Goal: Find specific page/section: Find specific page/section

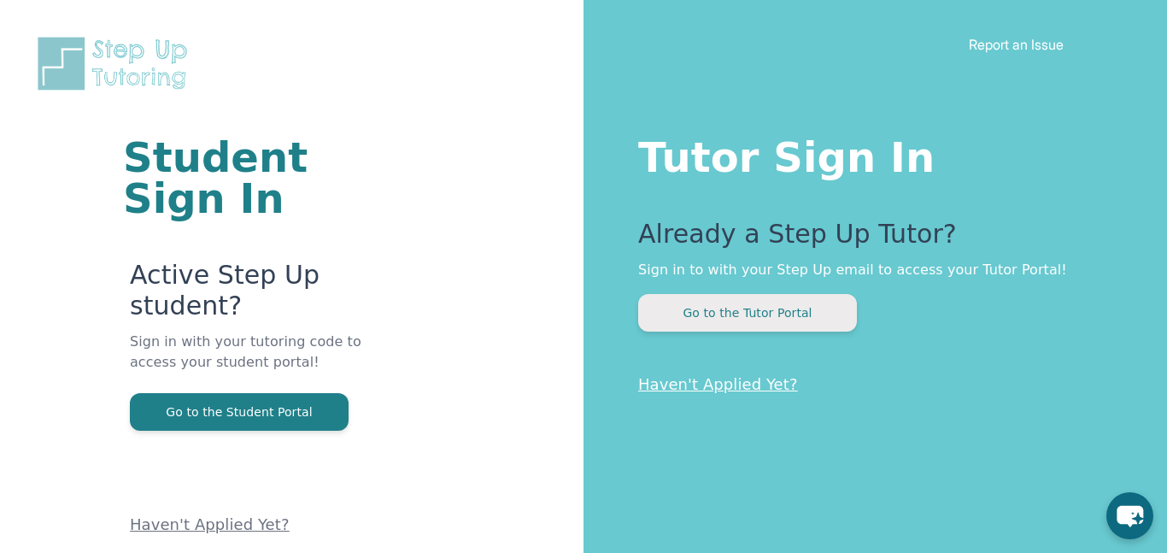
click at [753, 305] on button "Go to the Tutor Portal" at bounding box center [747, 313] width 219 height 38
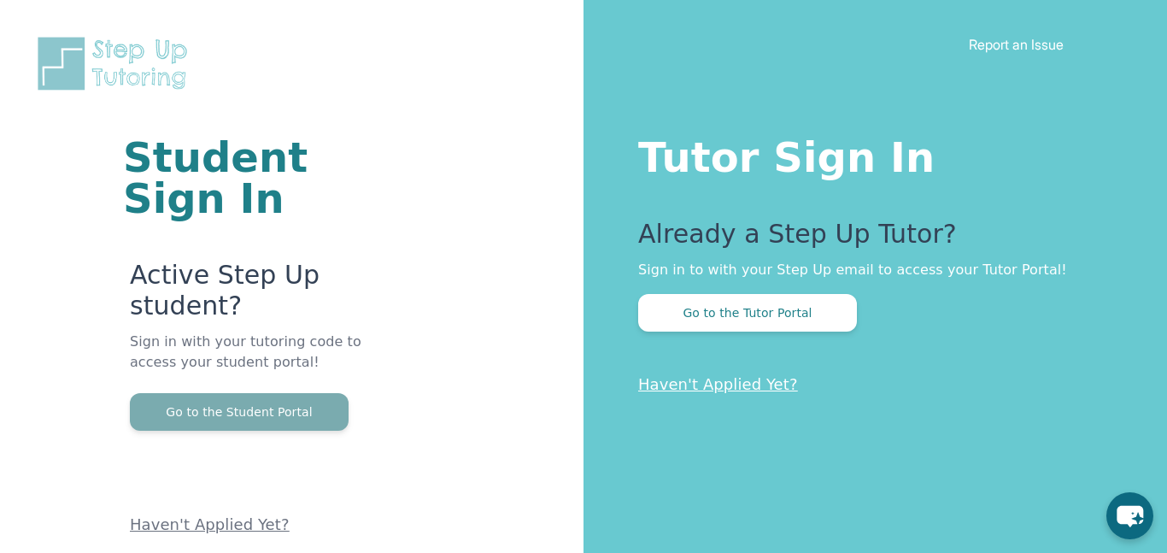
click at [316, 408] on button "Go to the Student Portal" at bounding box center [239, 412] width 219 height 38
